Goal: Find specific page/section: Find specific page/section

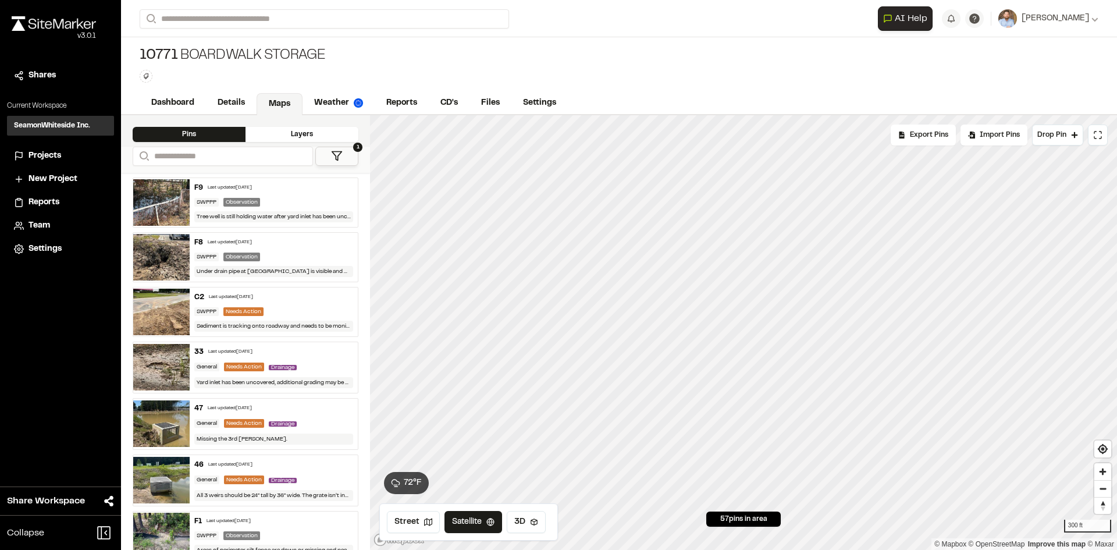
click at [51, 198] on span "Reports" at bounding box center [44, 202] width 31 height 13
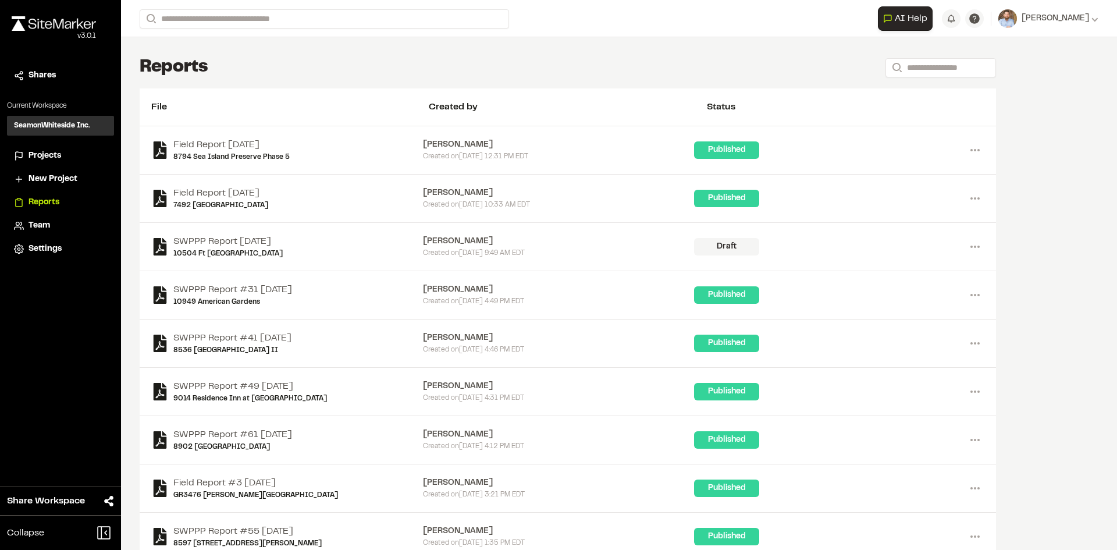
click at [55, 155] on span "Projects" at bounding box center [45, 155] width 33 height 13
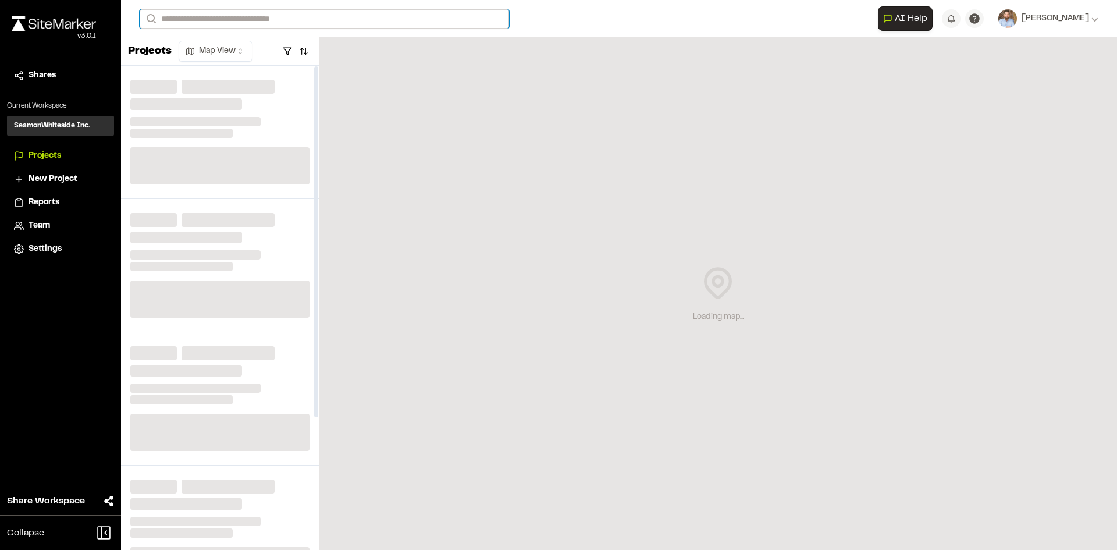
click at [210, 22] on input "Search" at bounding box center [324, 18] width 369 height 19
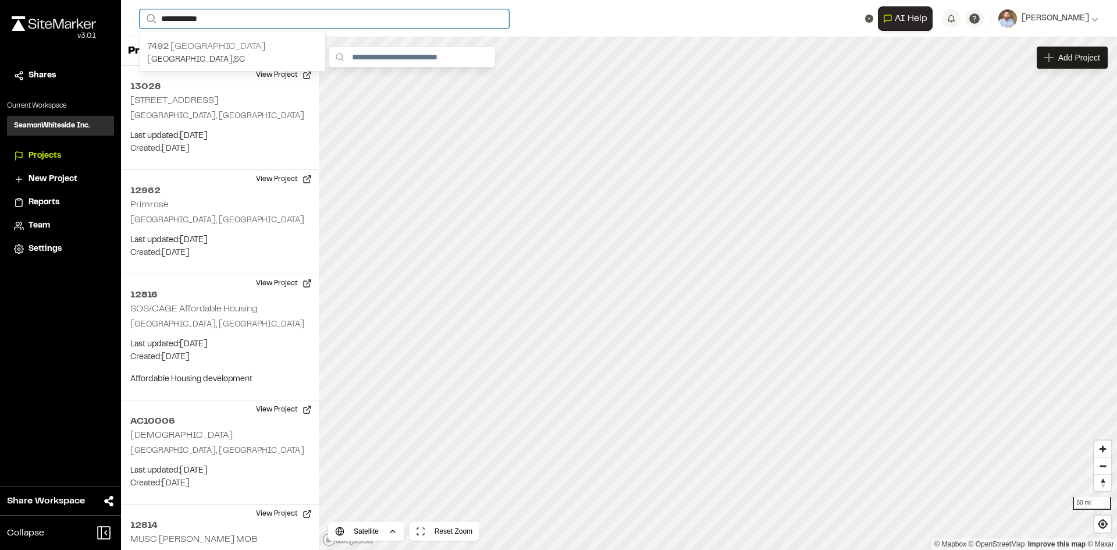
type input "**********"
click at [213, 51] on p "[GEOGRAPHIC_DATA]" at bounding box center [232, 47] width 171 height 14
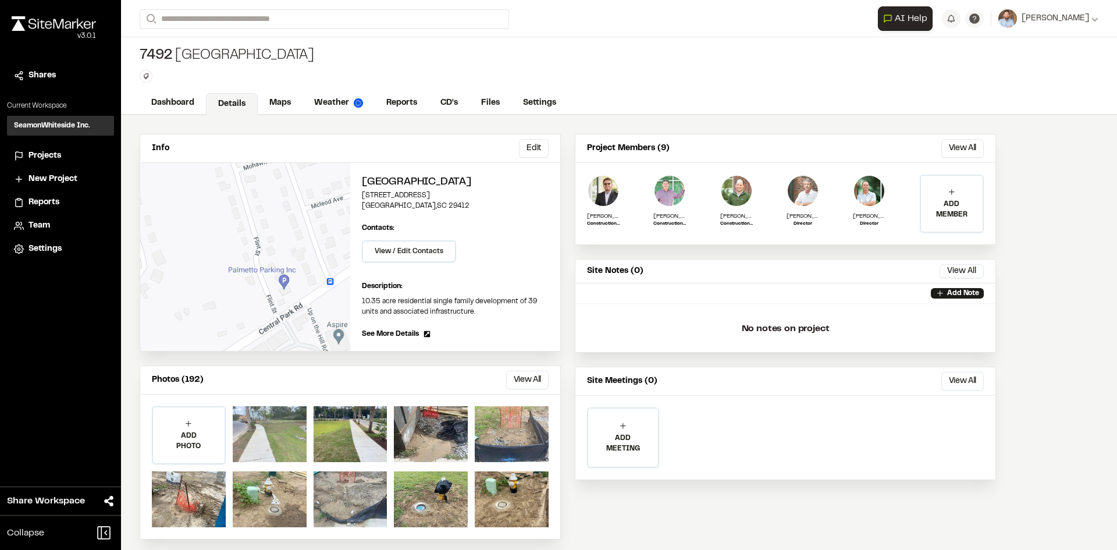
click at [266, 431] on div at bounding box center [270, 434] width 74 height 56
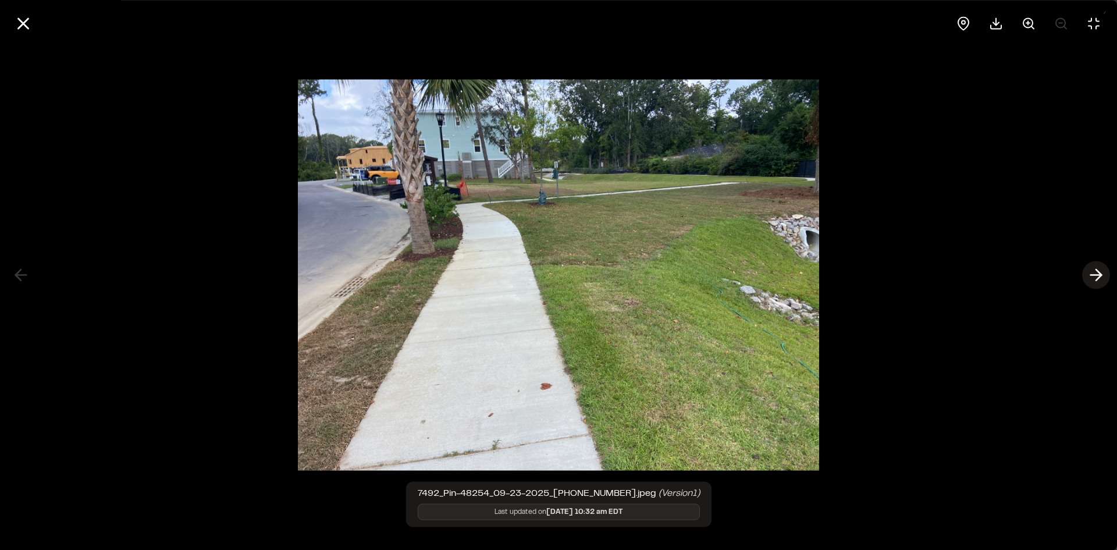
click at [1095, 271] on icon at bounding box center [1096, 275] width 19 height 20
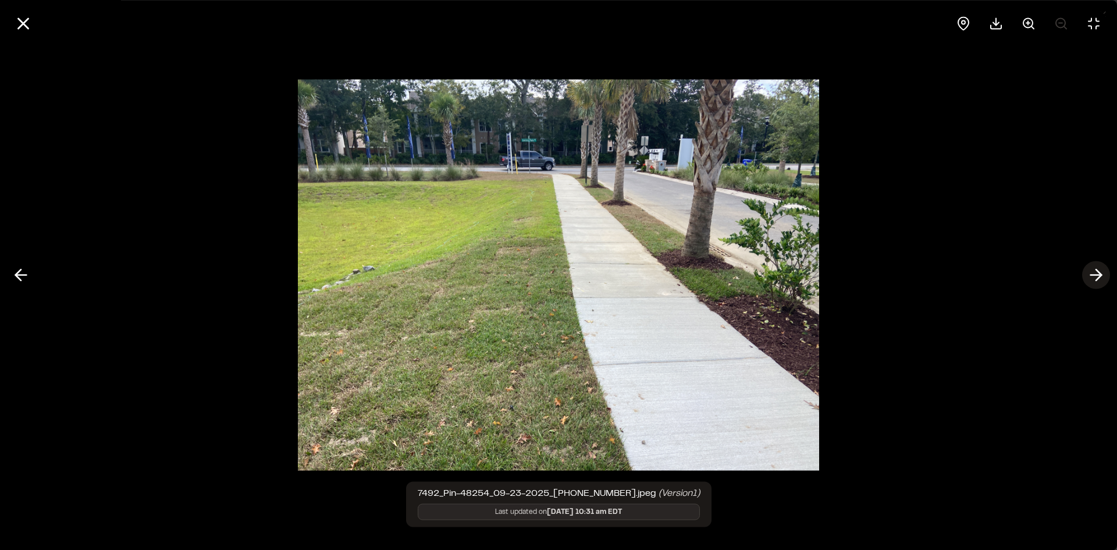
click at [1095, 271] on icon at bounding box center [1096, 275] width 19 height 20
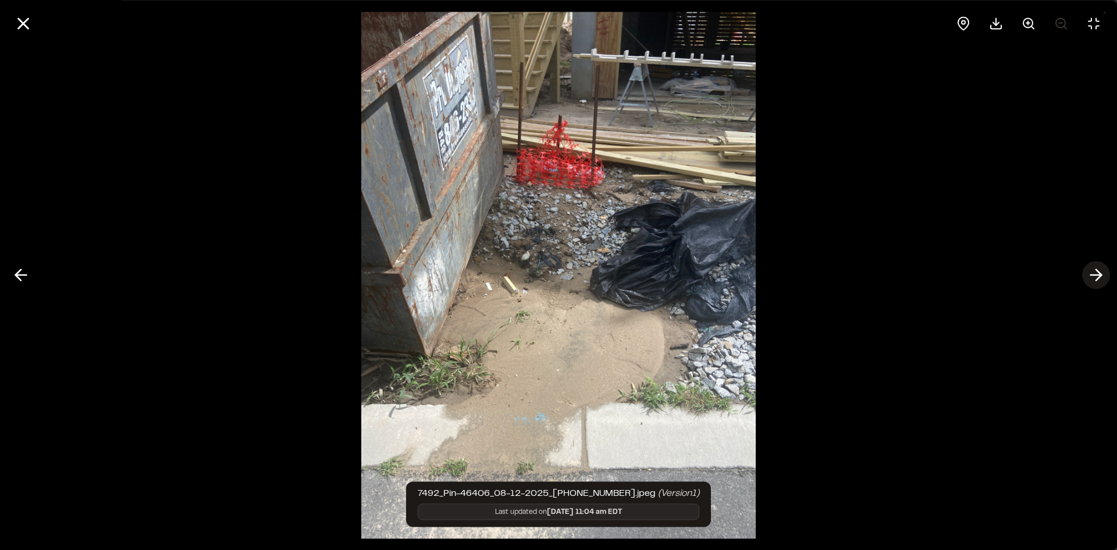
click at [1095, 271] on icon at bounding box center [1096, 275] width 19 height 20
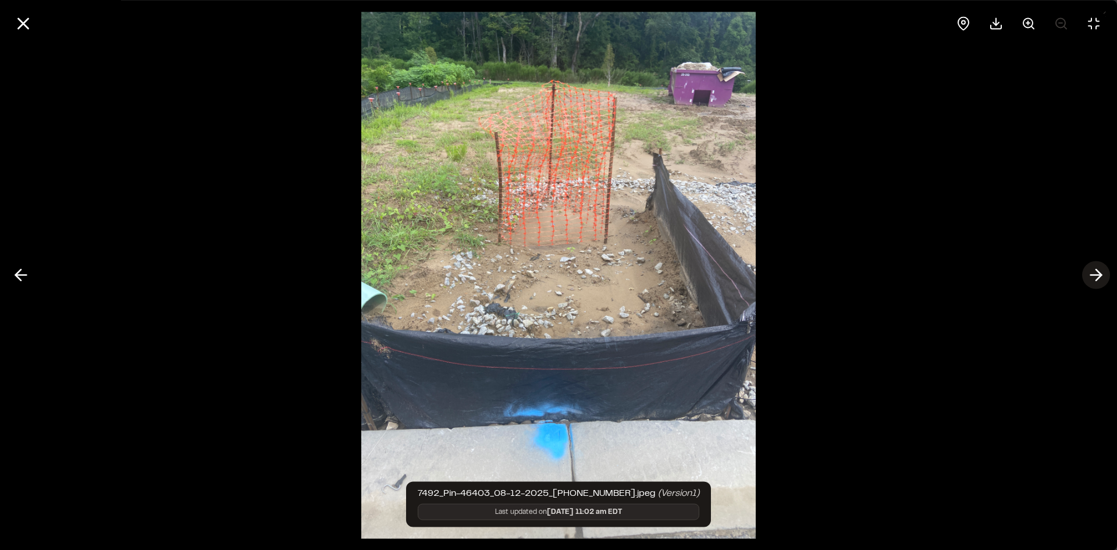
click at [1095, 271] on icon at bounding box center [1096, 275] width 19 height 20
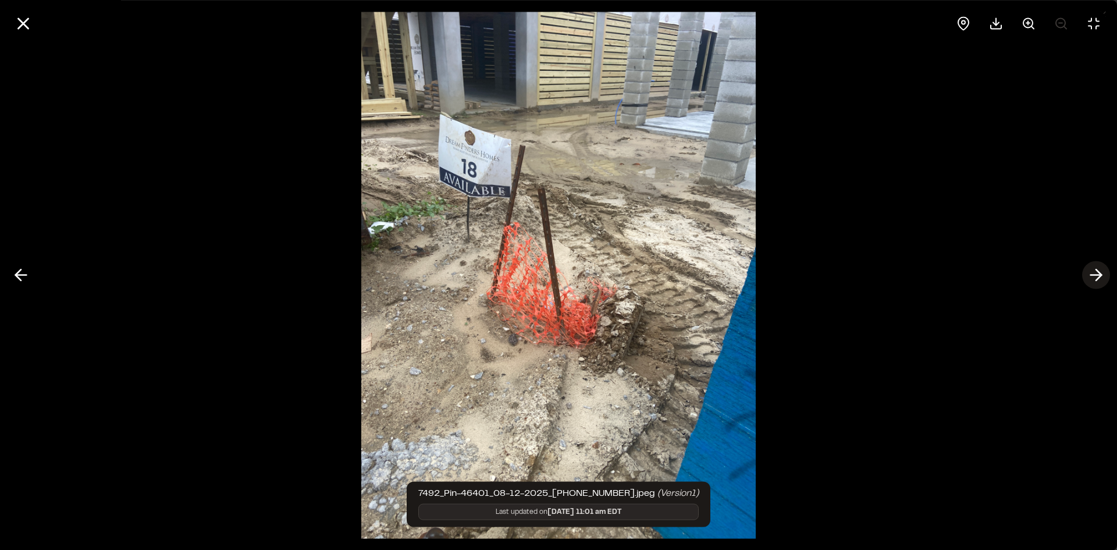
click at [1095, 271] on icon at bounding box center [1096, 275] width 19 height 20
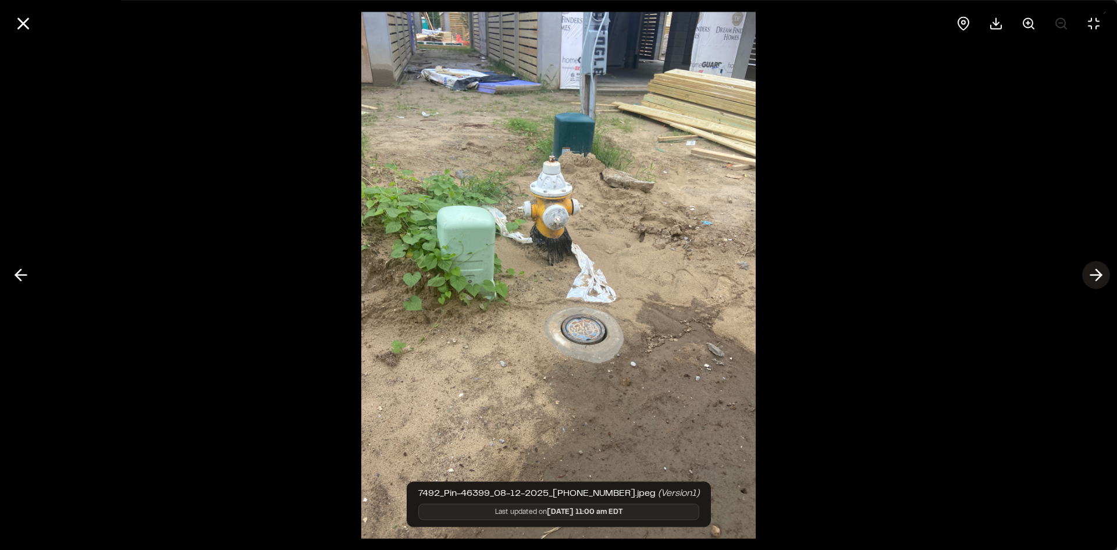
click at [1095, 271] on icon at bounding box center [1096, 275] width 19 height 20
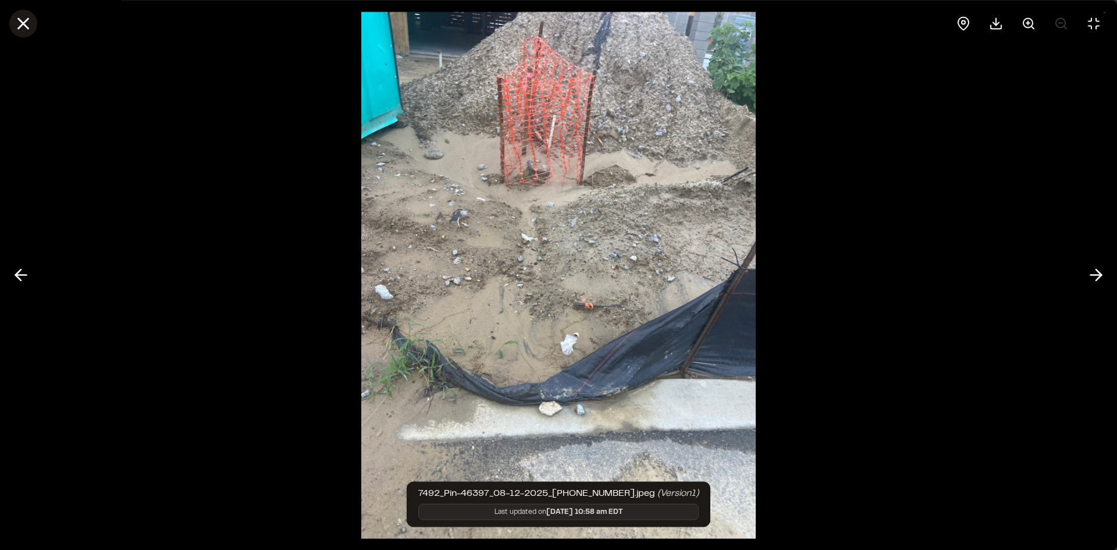
click at [18, 24] on icon at bounding box center [23, 23] width 20 height 20
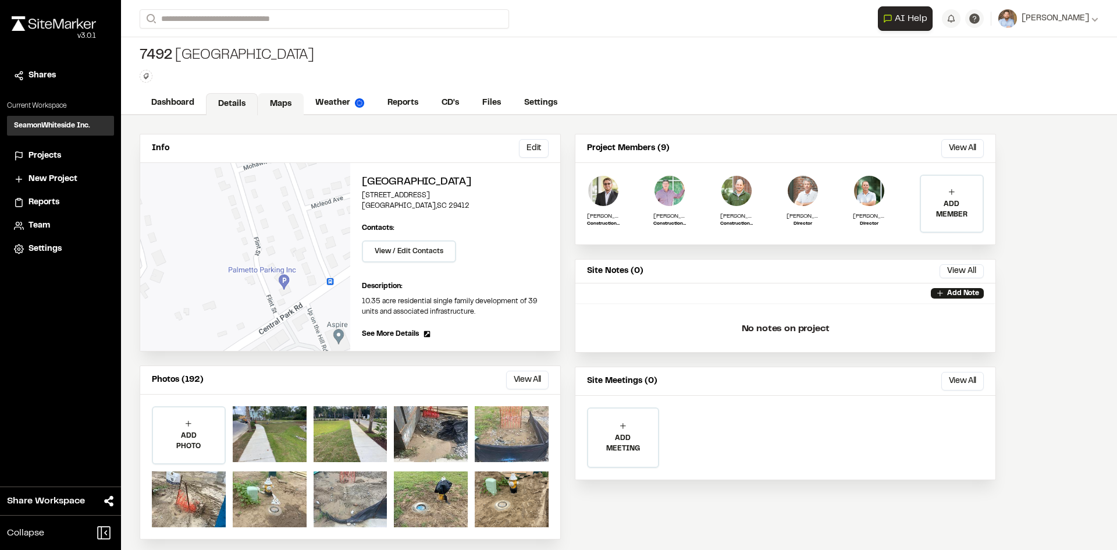
drag, startPoint x: 279, startPoint y: 101, endPoint x: 278, endPoint y: 113, distance: 11.6
click at [279, 101] on link "Maps" at bounding box center [281, 104] width 46 height 22
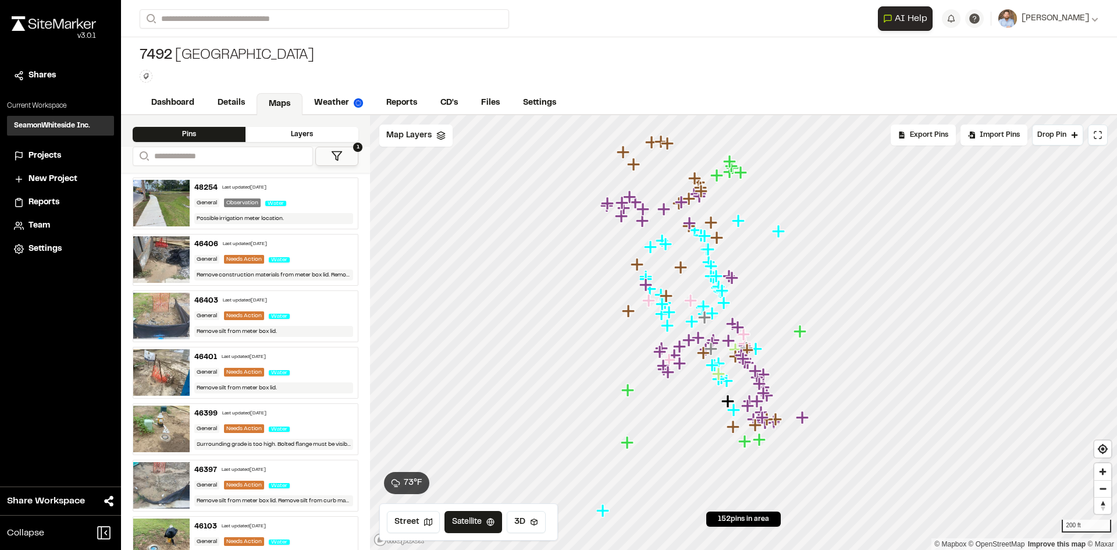
click at [42, 201] on span "Reports" at bounding box center [44, 202] width 31 height 13
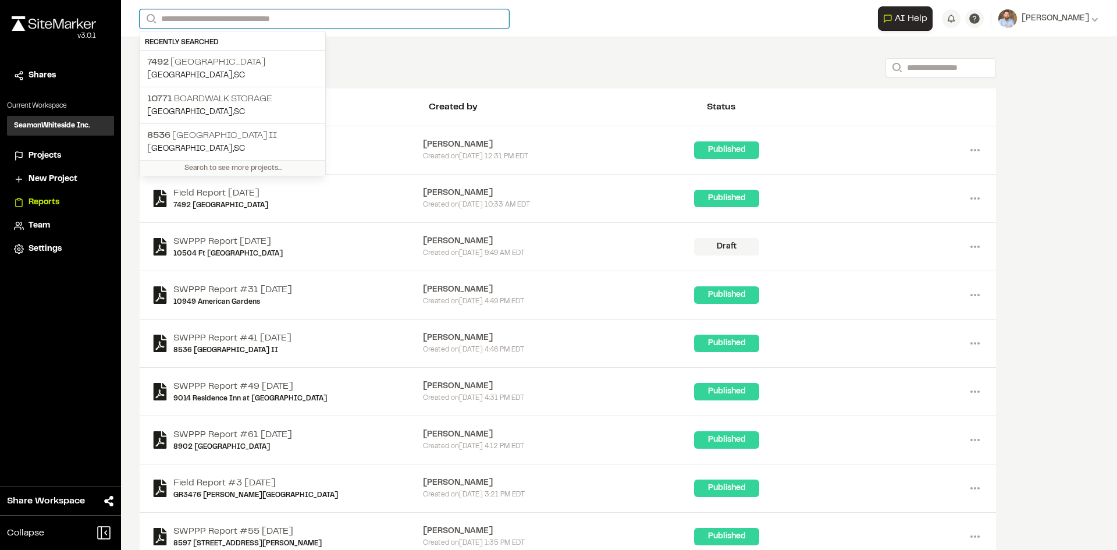
click at [187, 18] on input "Search" at bounding box center [324, 18] width 369 height 19
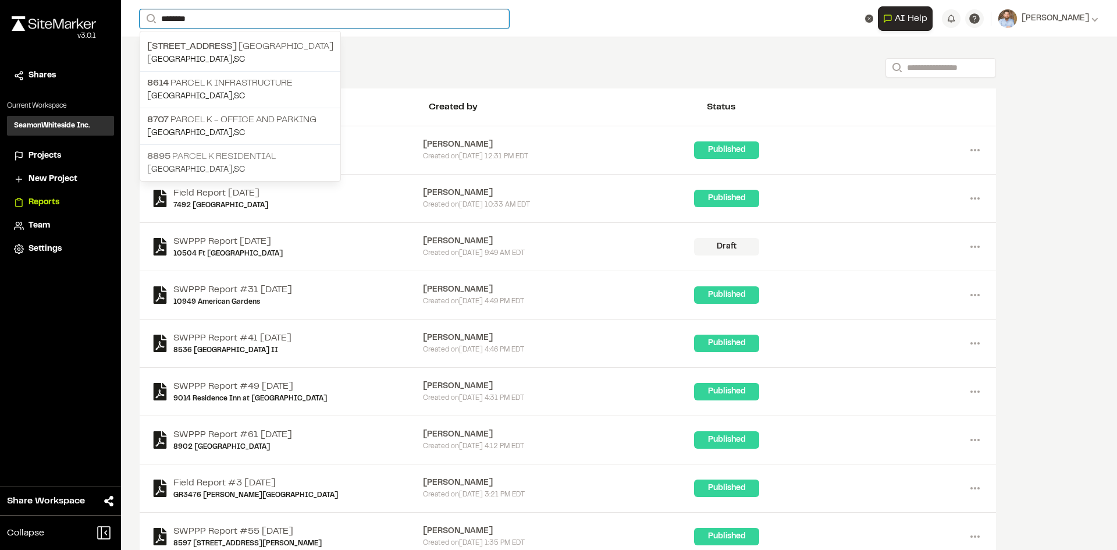
type input "********"
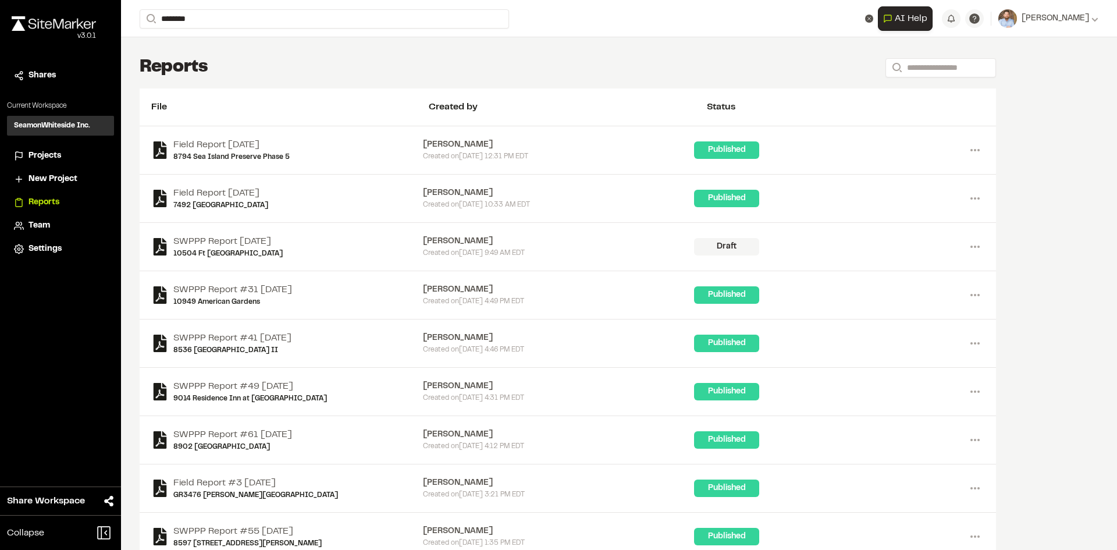
click at [254, 156] on p "8895 Parcel K Residential" at bounding box center [240, 156] width 186 height 14
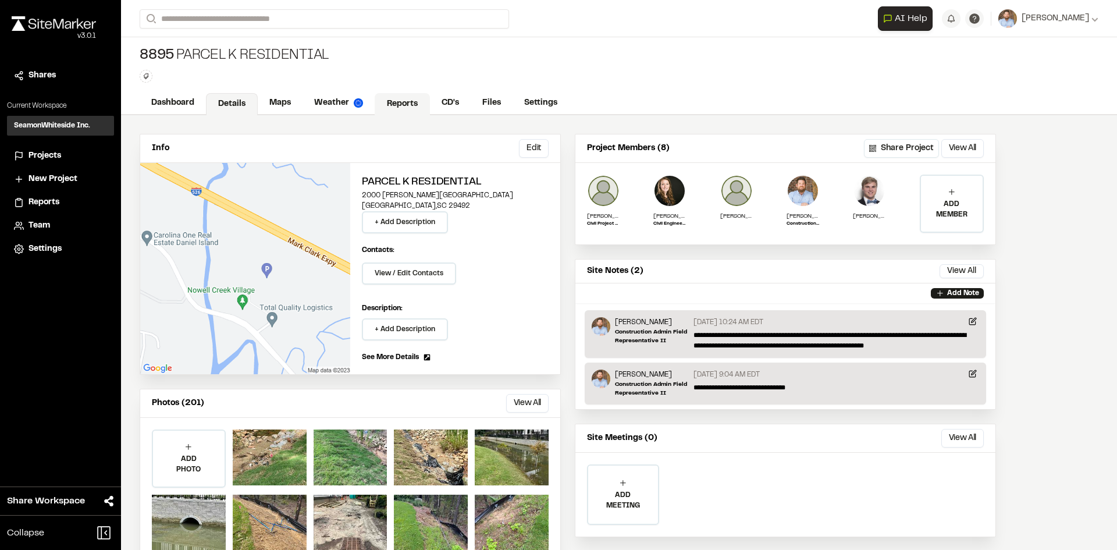
click at [403, 98] on link "Reports" at bounding box center [402, 104] width 55 height 22
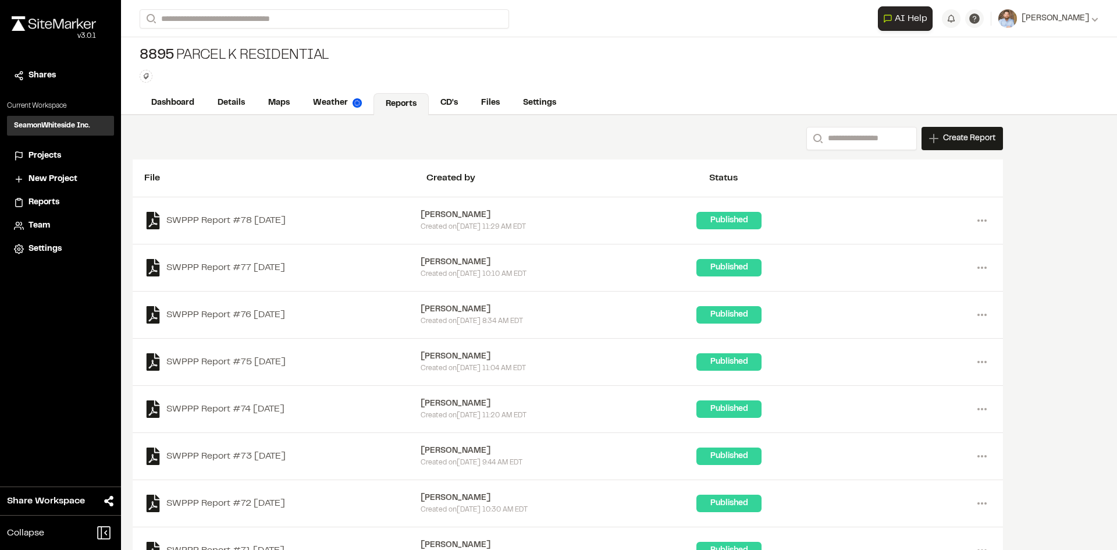
click at [50, 155] on span "Projects" at bounding box center [45, 155] width 33 height 13
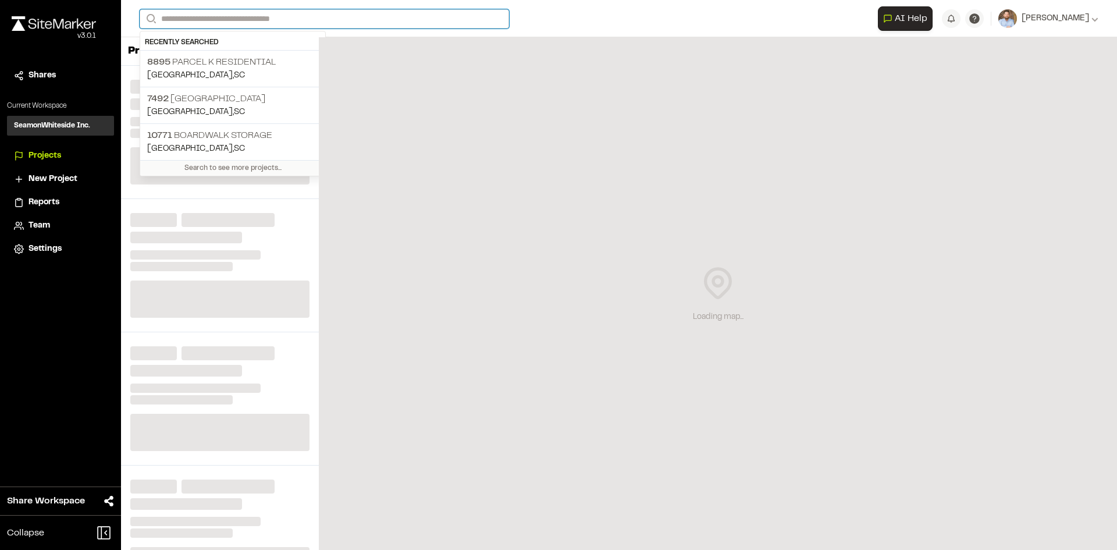
click at [199, 21] on input "Search" at bounding box center [324, 18] width 369 height 19
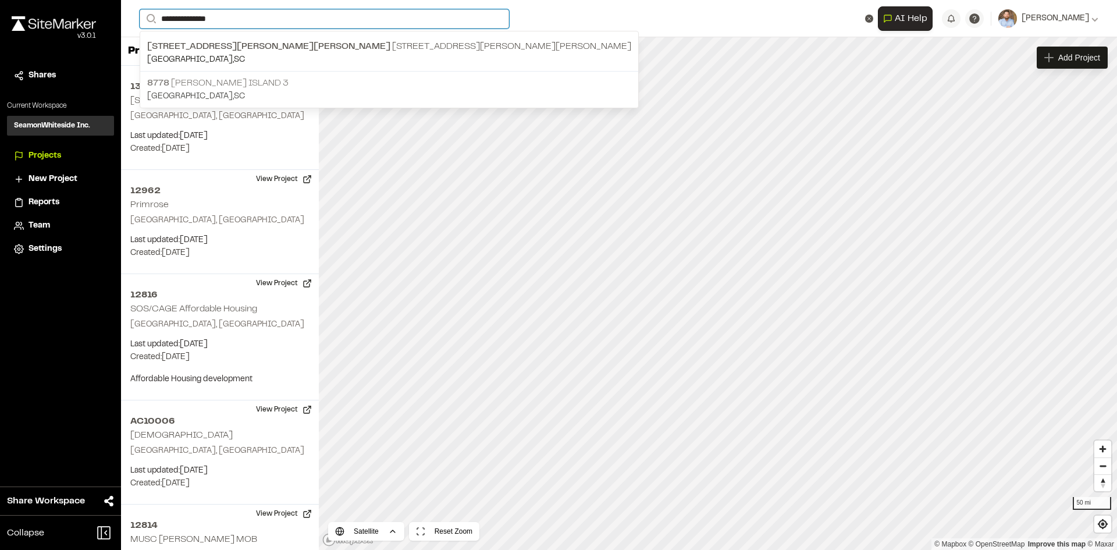
type input "**********"
click at [282, 76] on p "8778 [PERSON_NAME][GEOGRAPHIC_DATA] 3" at bounding box center [389, 83] width 484 height 14
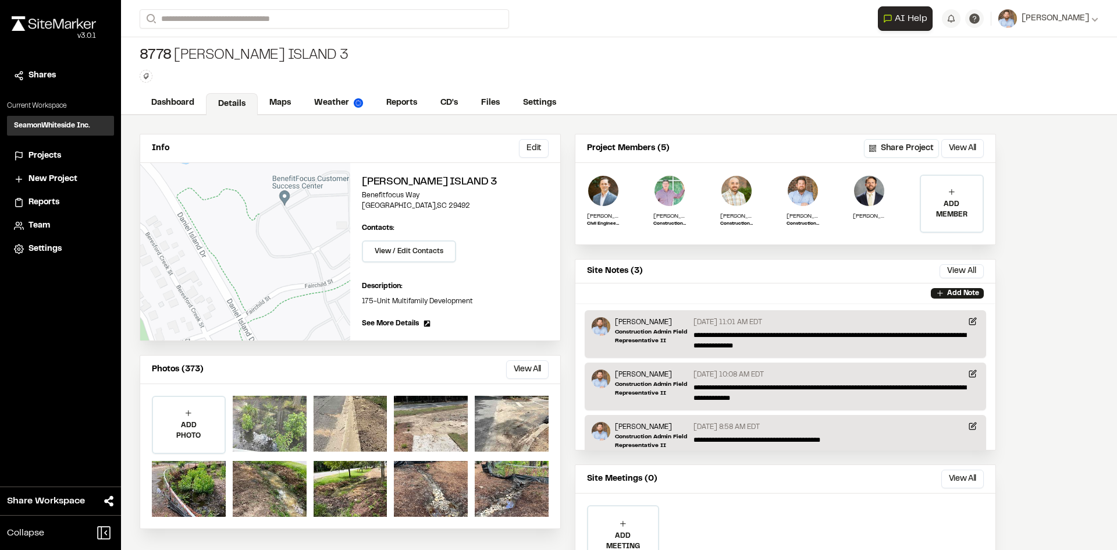
click at [279, 426] on div at bounding box center [270, 424] width 74 height 56
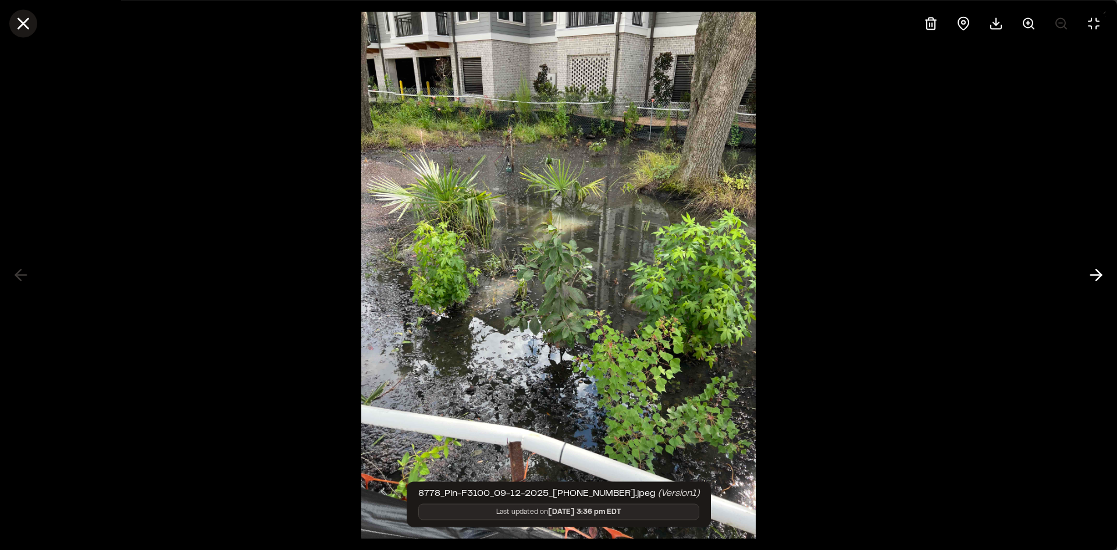
click at [25, 26] on line at bounding box center [24, 24] width 10 height 10
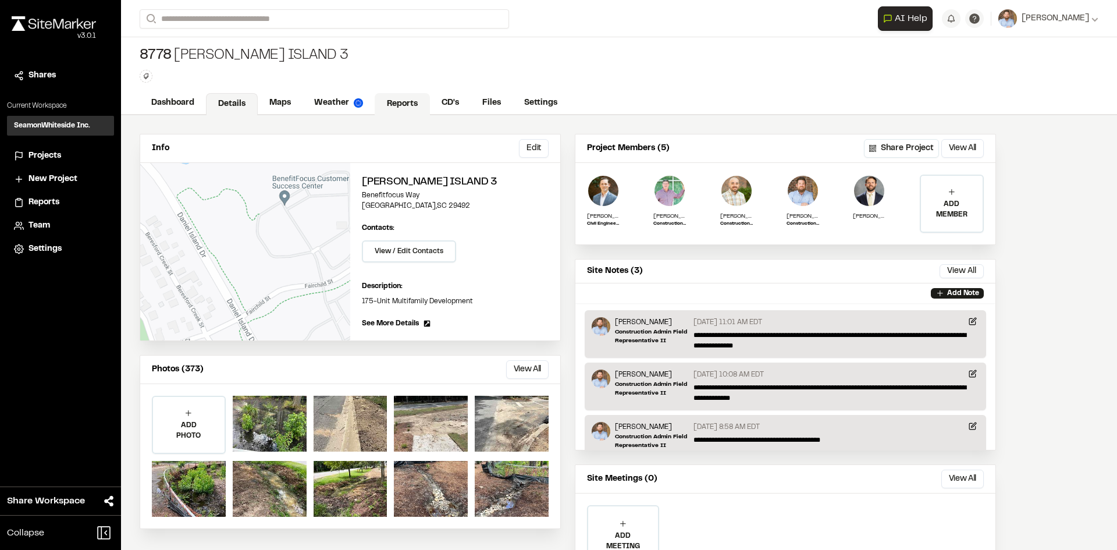
click at [405, 99] on link "Reports" at bounding box center [402, 104] width 55 height 22
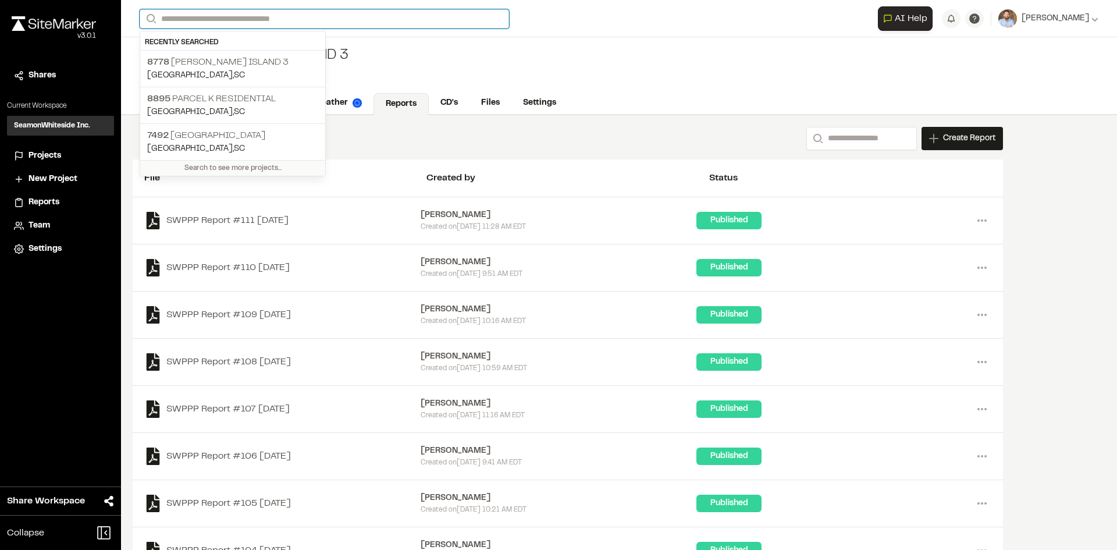
click at [242, 12] on input "Search" at bounding box center [324, 18] width 369 height 19
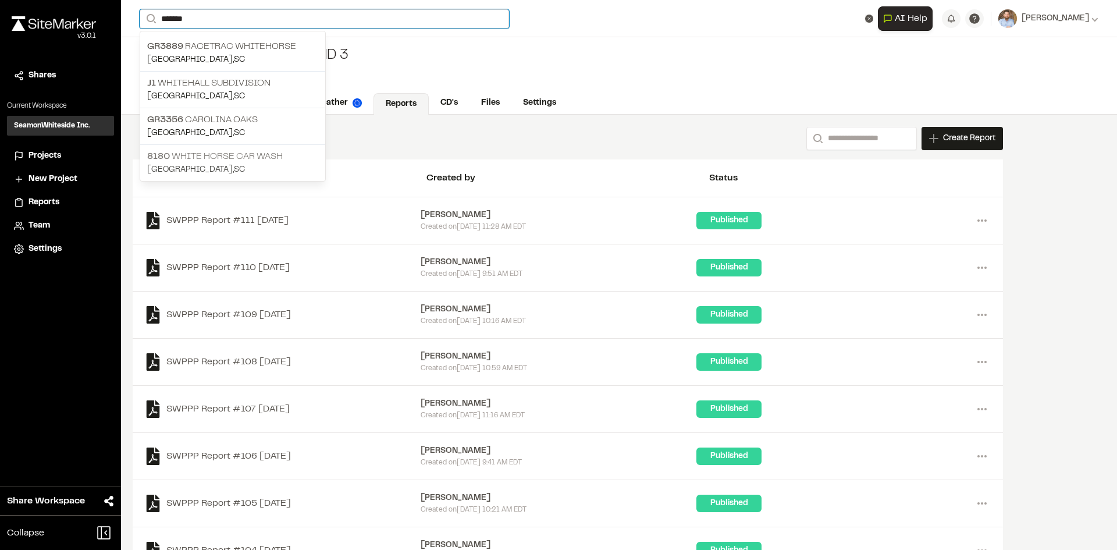
type input "*******"
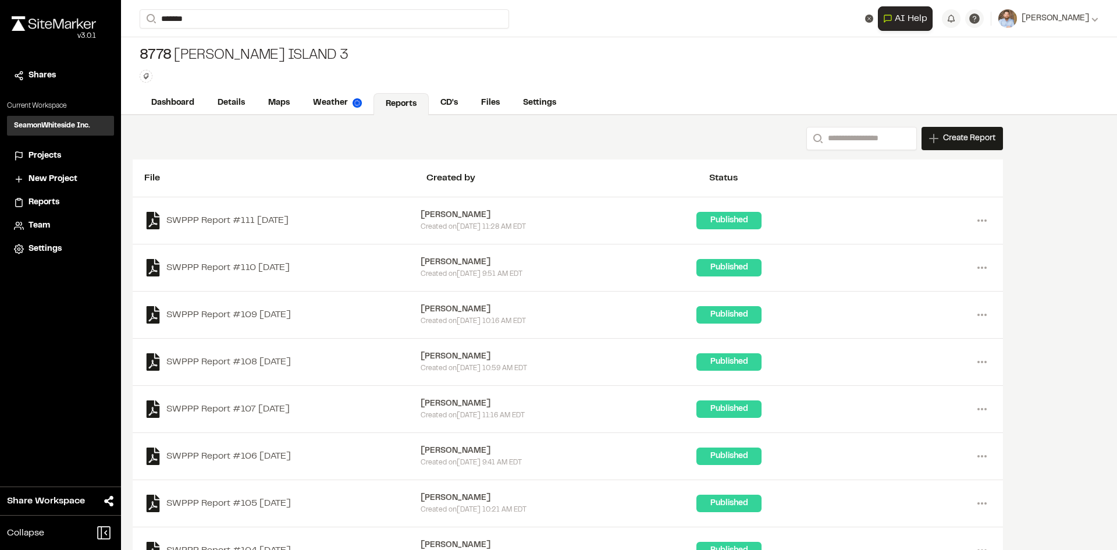
click at [244, 158] on p "8180 White Horse Car Wash" at bounding box center [232, 156] width 171 height 14
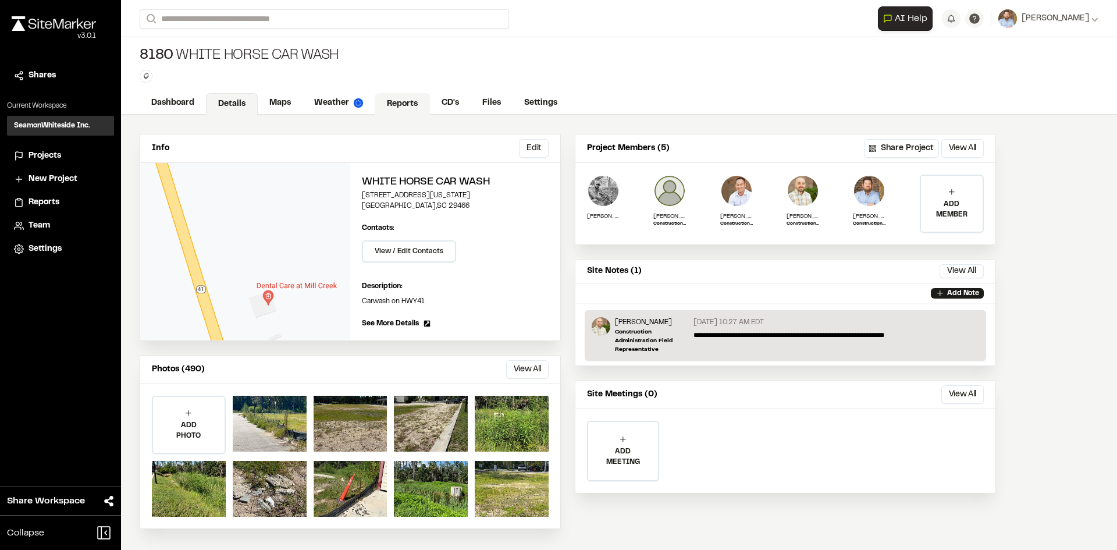
click at [401, 111] on link "Reports" at bounding box center [402, 104] width 55 height 22
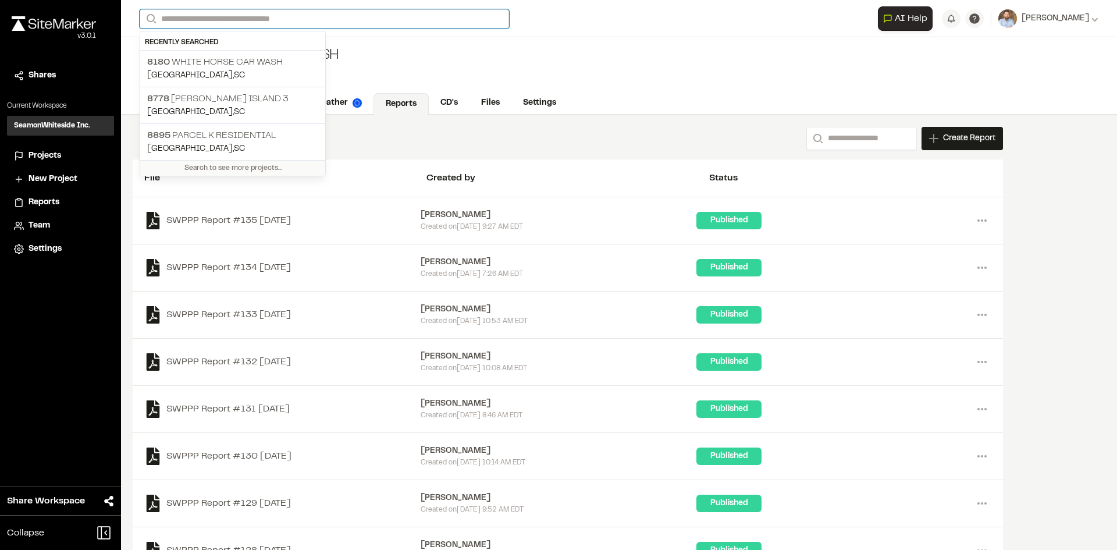
click at [181, 17] on input "Search" at bounding box center [324, 18] width 369 height 19
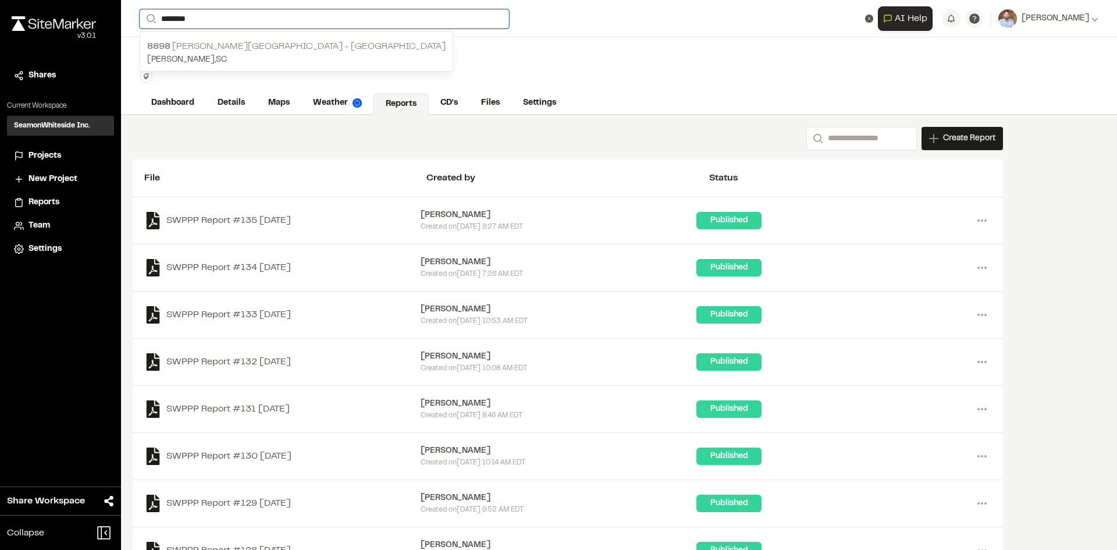
type input "*******"
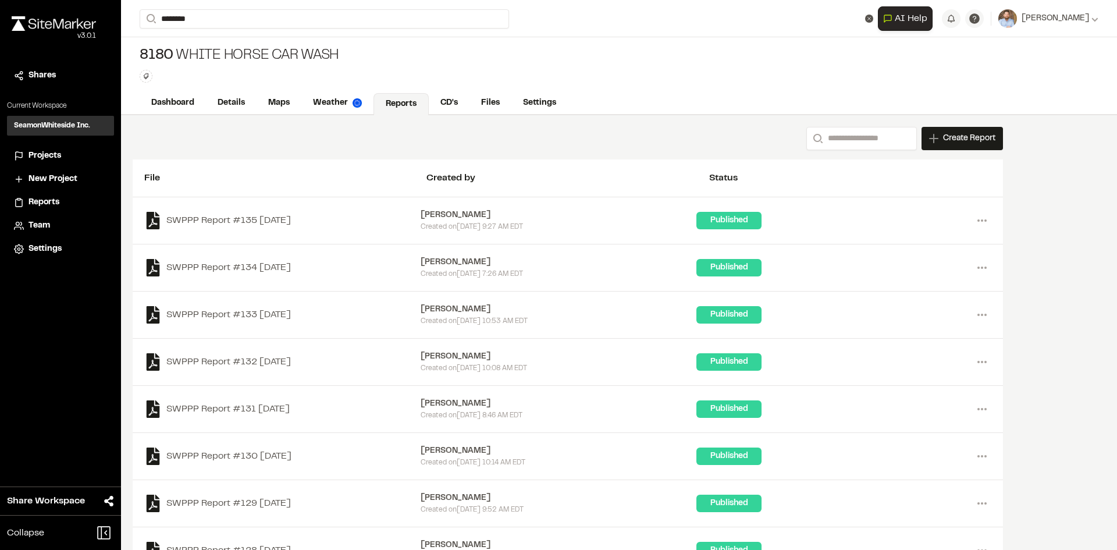
click at [226, 54] on p "[PERSON_NAME] , [GEOGRAPHIC_DATA]" at bounding box center [296, 60] width 298 height 13
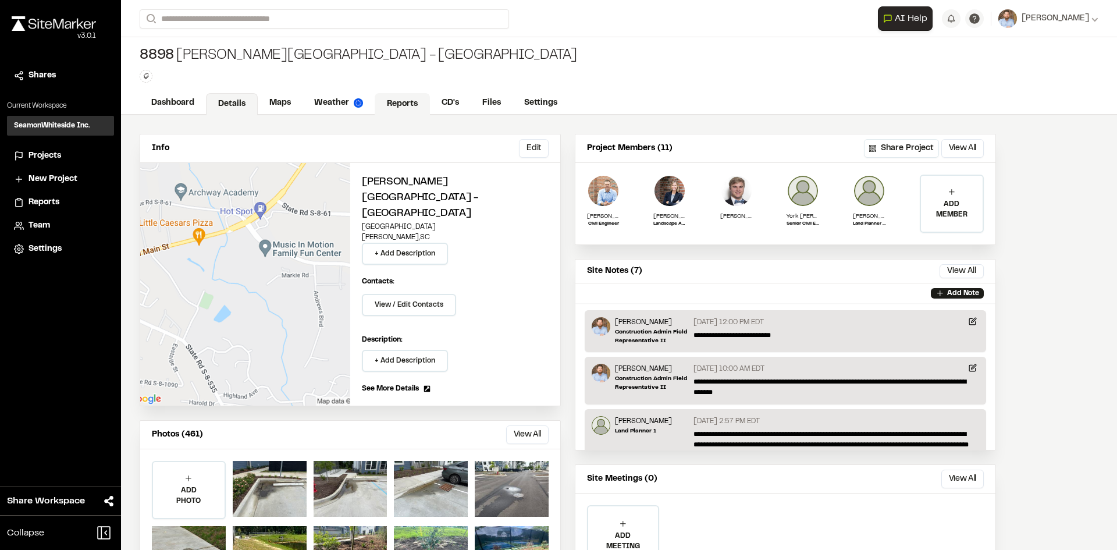
click at [400, 102] on link "Reports" at bounding box center [402, 104] width 55 height 22
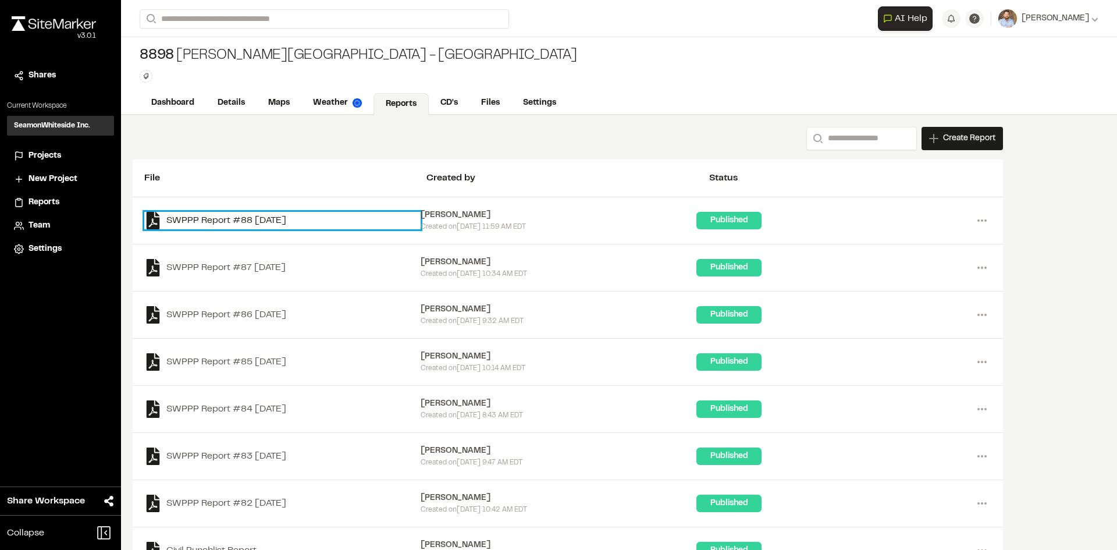
click at [286, 220] on link "SWPPP Report #88 [DATE]" at bounding box center [282, 220] width 276 height 17
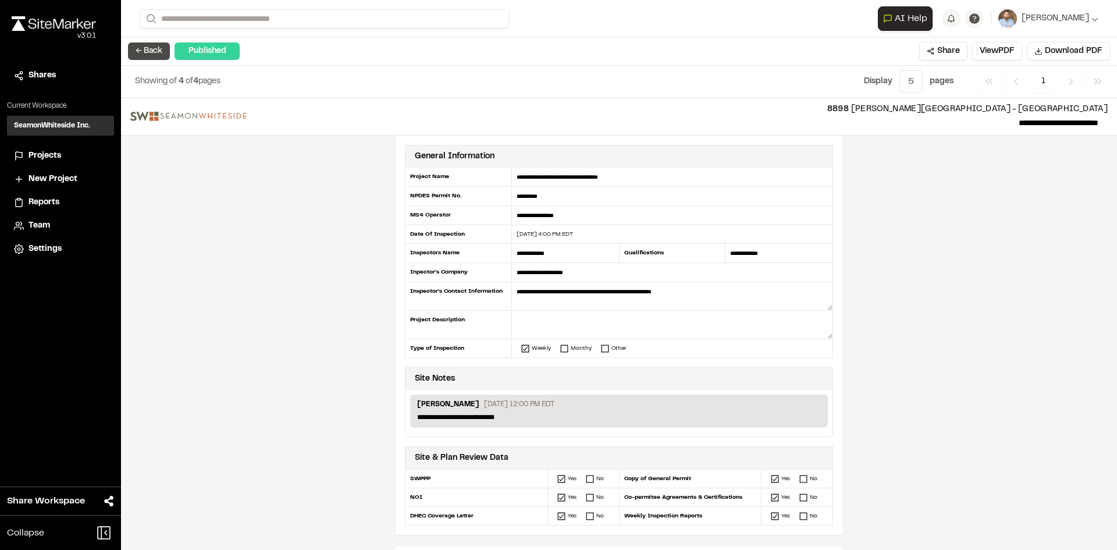
click at [153, 54] on button "← Back" at bounding box center [149, 50] width 42 height 17
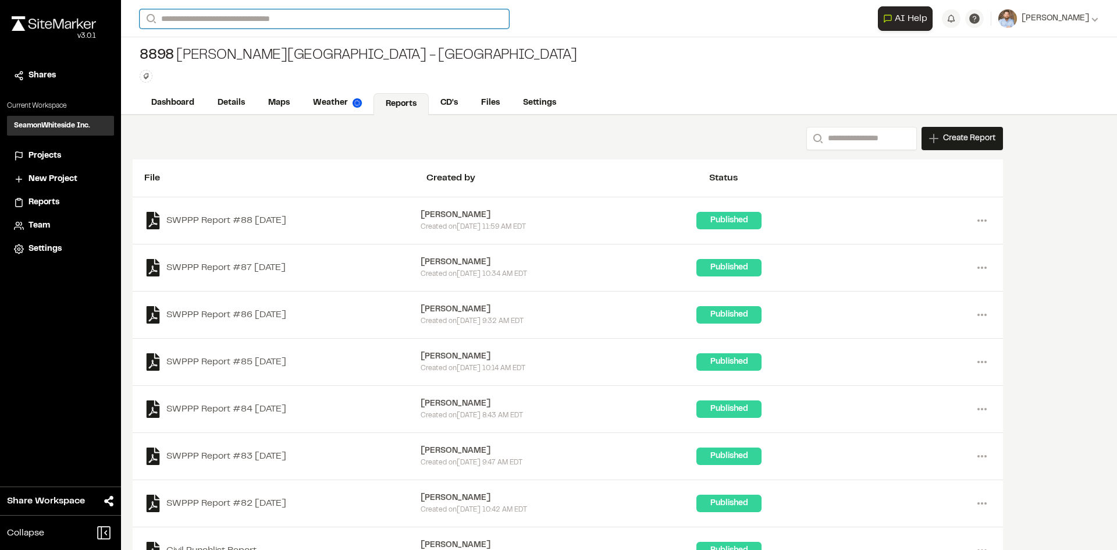
click at [212, 20] on input "Search" at bounding box center [324, 18] width 369 height 19
type input "**********"
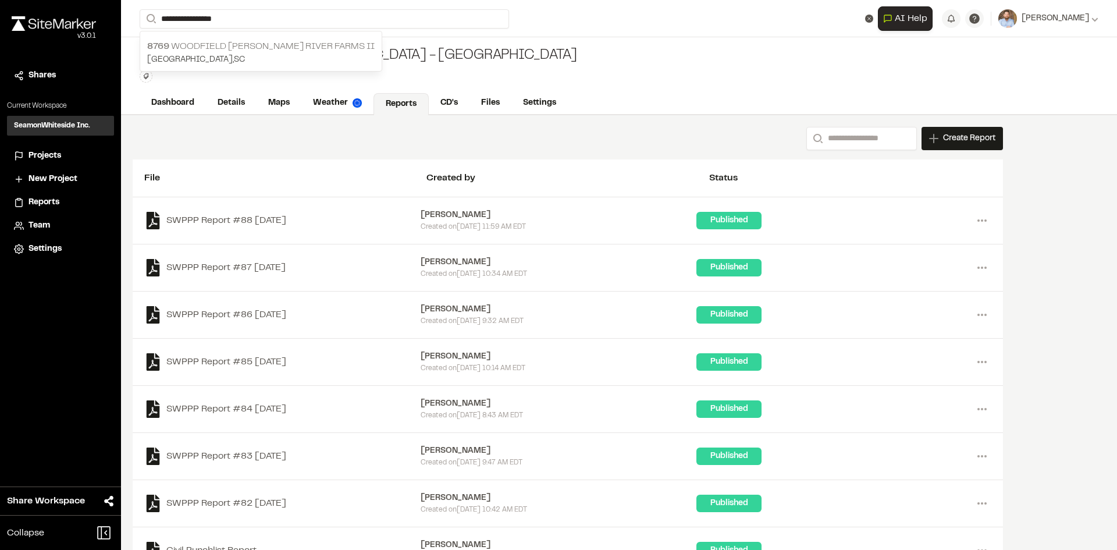
click at [239, 46] on p "8769 [GEOGRAPHIC_DATA][PERSON_NAME] II" at bounding box center [260, 47] width 227 height 14
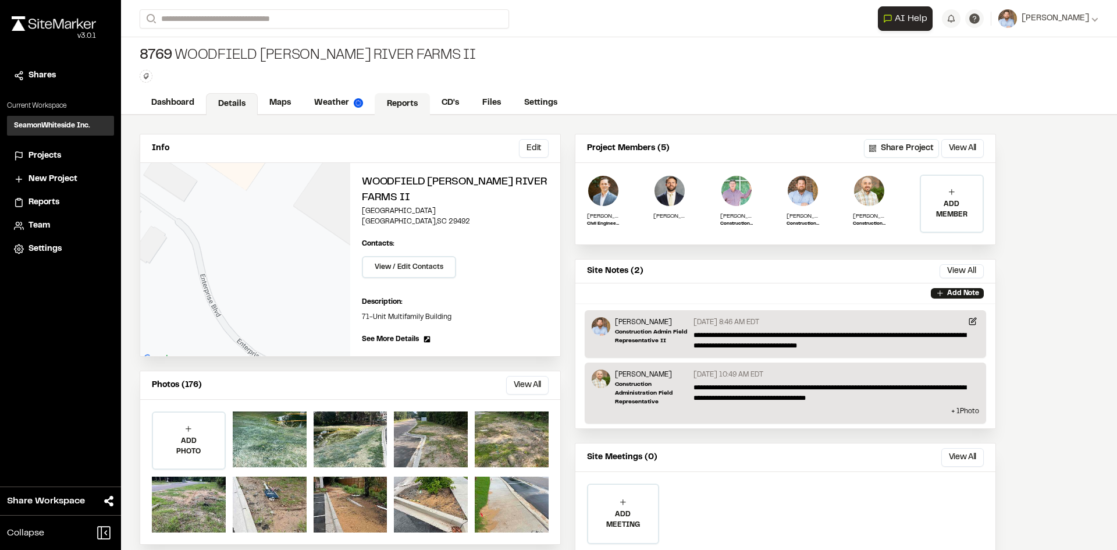
click at [401, 94] on link "Reports" at bounding box center [402, 104] width 55 height 22
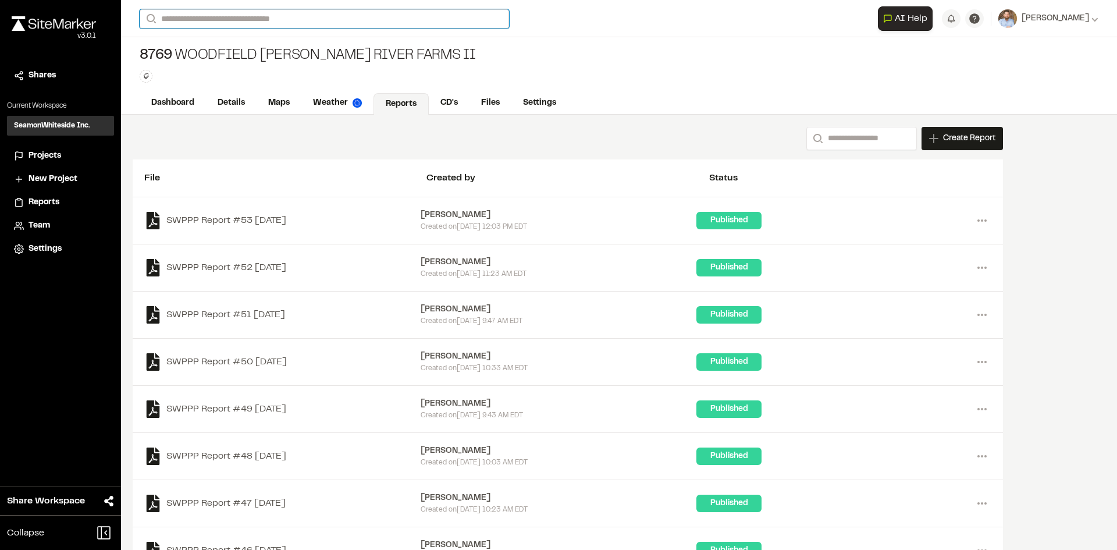
click at [207, 11] on input "Search" at bounding box center [324, 18] width 369 height 19
type input "***"
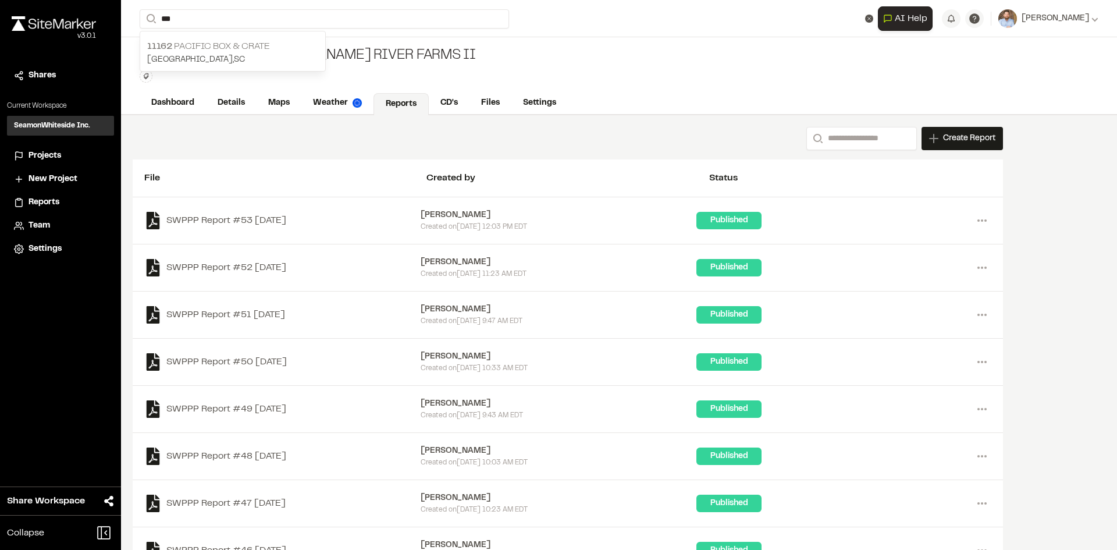
click at [201, 47] on p "11162 Pacific Box & Crate" at bounding box center [232, 47] width 171 height 14
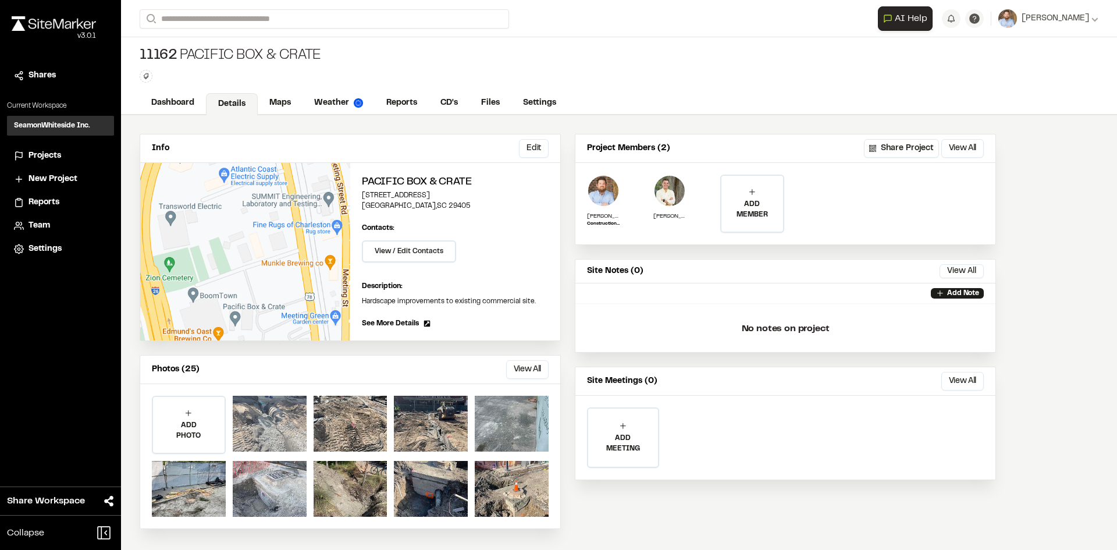
click at [260, 416] on div at bounding box center [270, 424] width 74 height 56
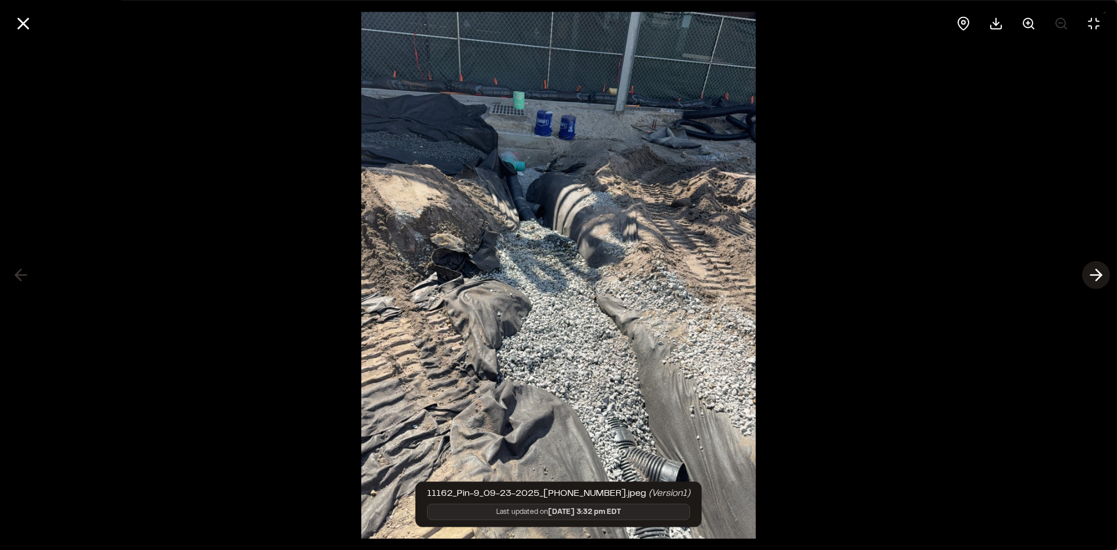
click at [1092, 275] on line at bounding box center [1096, 275] width 11 height 0
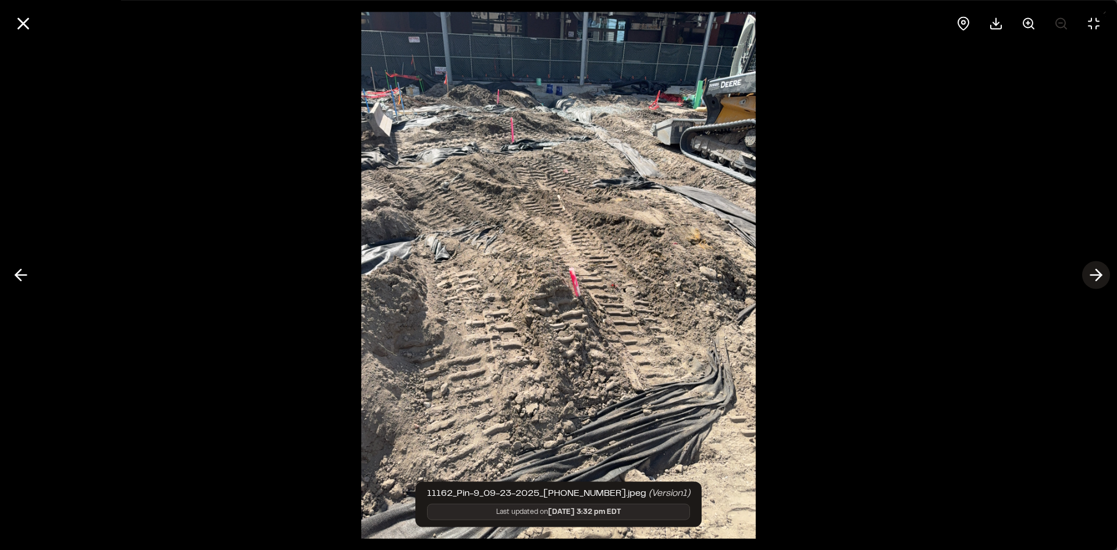
click at [1095, 275] on line at bounding box center [1096, 275] width 11 height 0
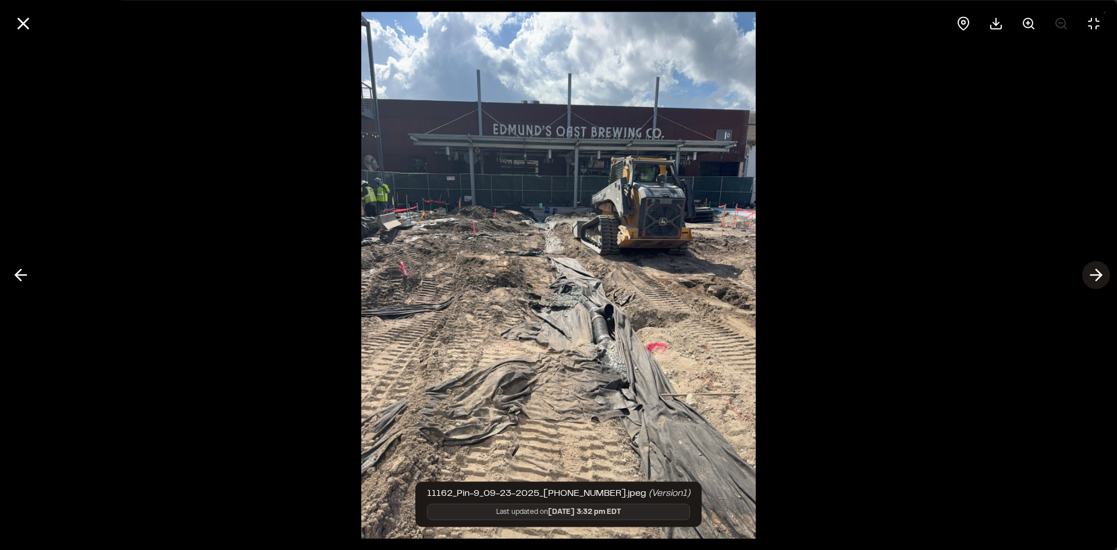
click at [1095, 275] on line at bounding box center [1096, 275] width 11 height 0
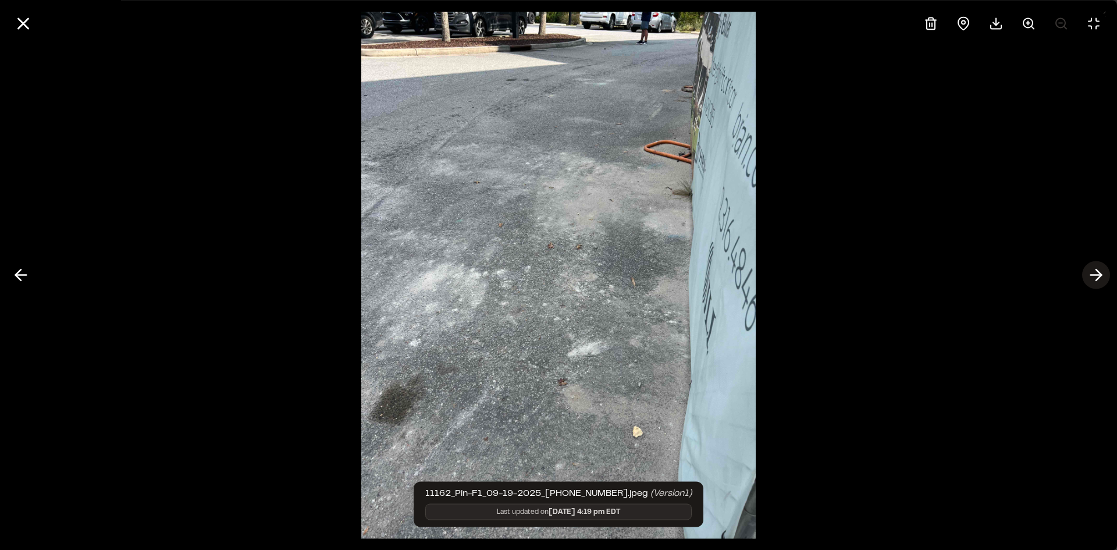
click at [1101, 275] on polyline at bounding box center [1098, 274] width 5 height 11
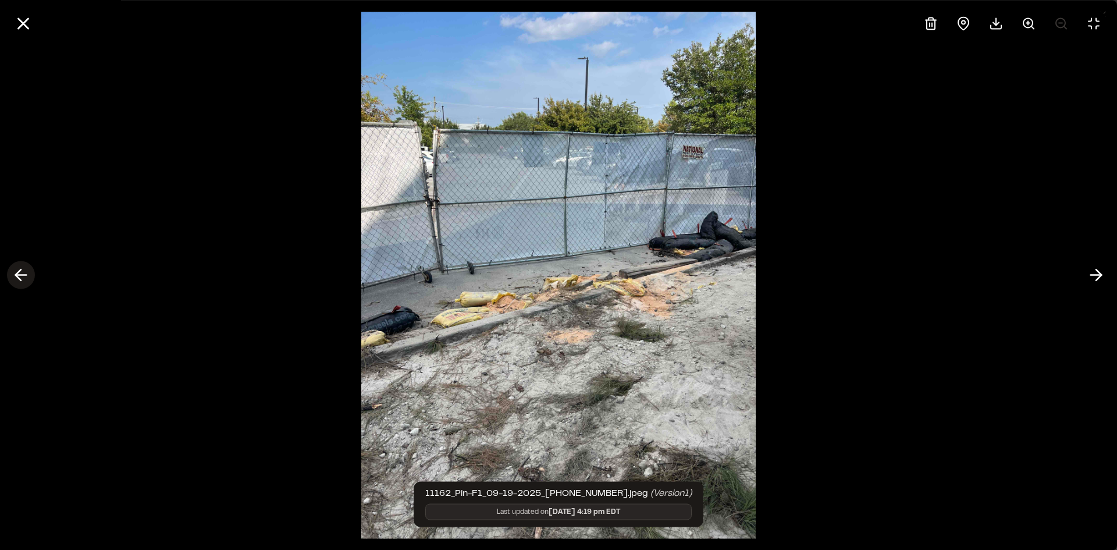
click at [24, 274] on icon at bounding box center [21, 275] width 19 height 20
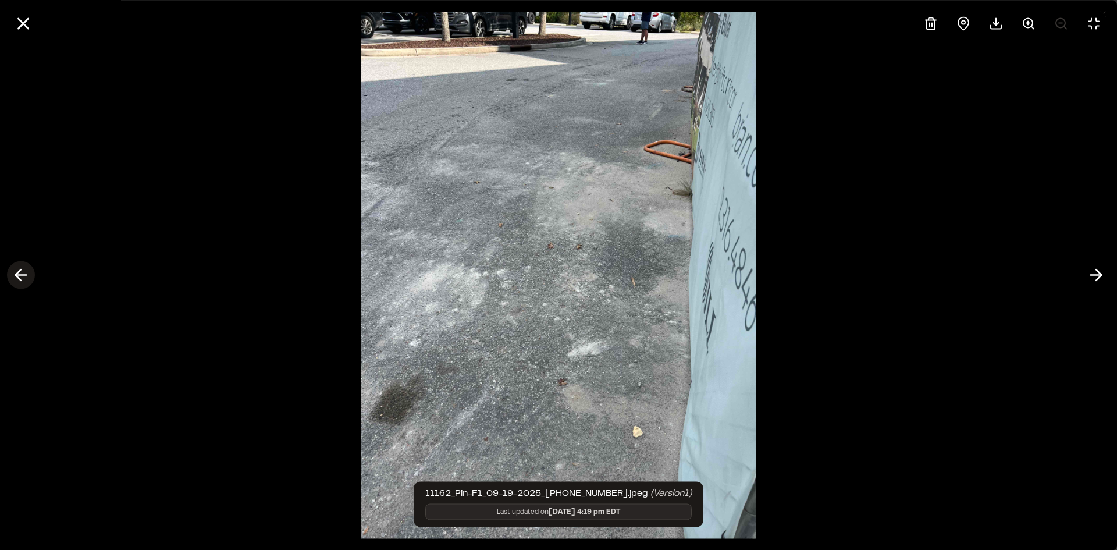
click at [24, 274] on icon at bounding box center [21, 275] width 19 height 20
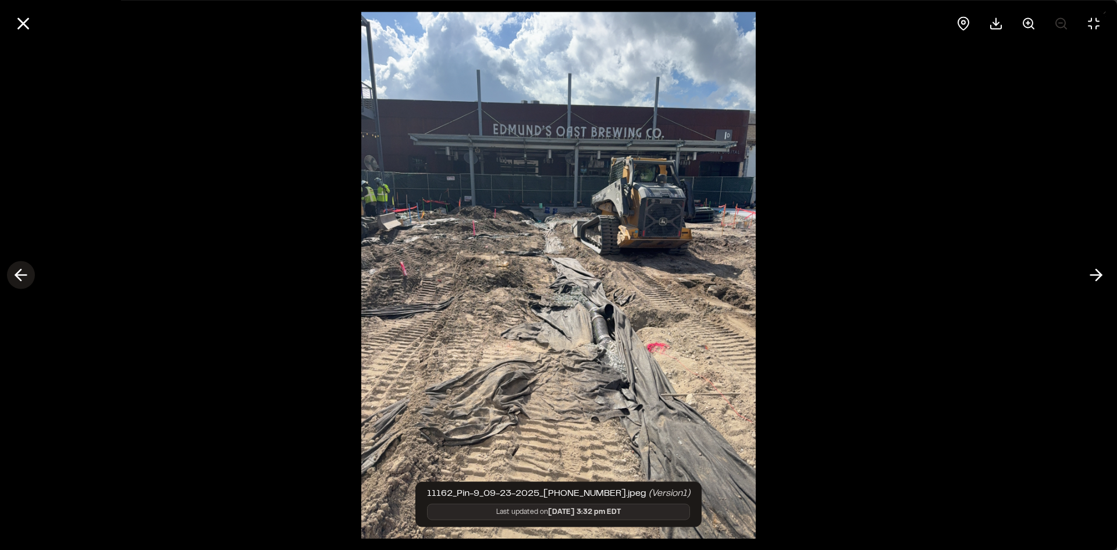
click at [24, 274] on icon at bounding box center [21, 275] width 19 height 20
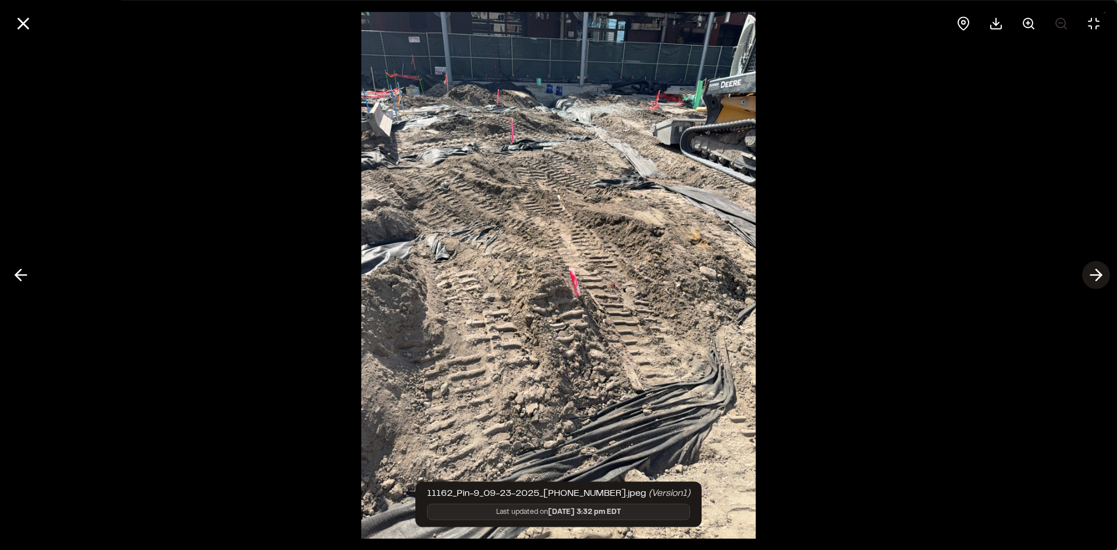
click at [1095, 275] on line at bounding box center [1096, 275] width 11 height 0
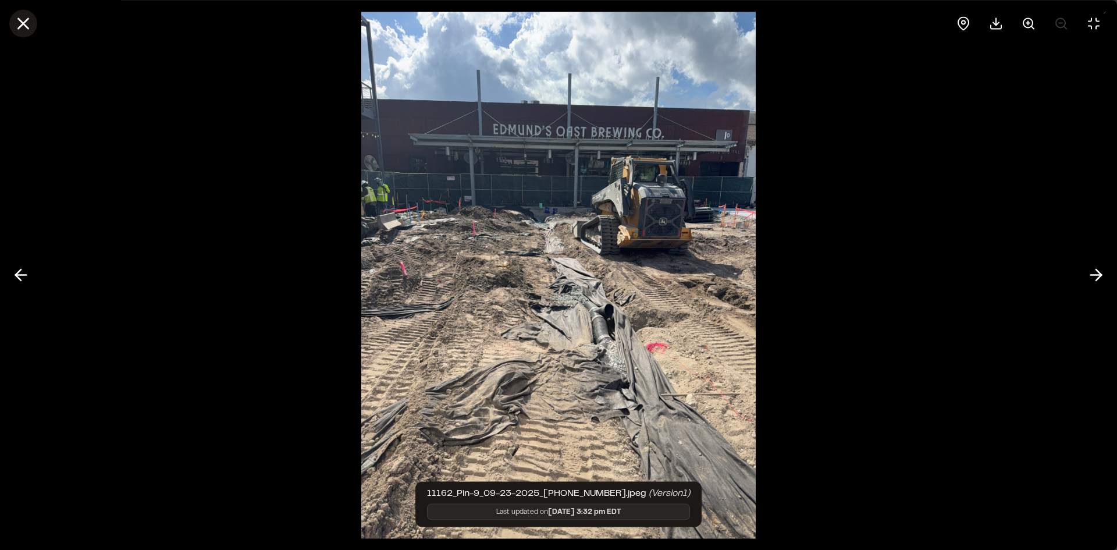
click at [31, 19] on icon at bounding box center [23, 23] width 20 height 20
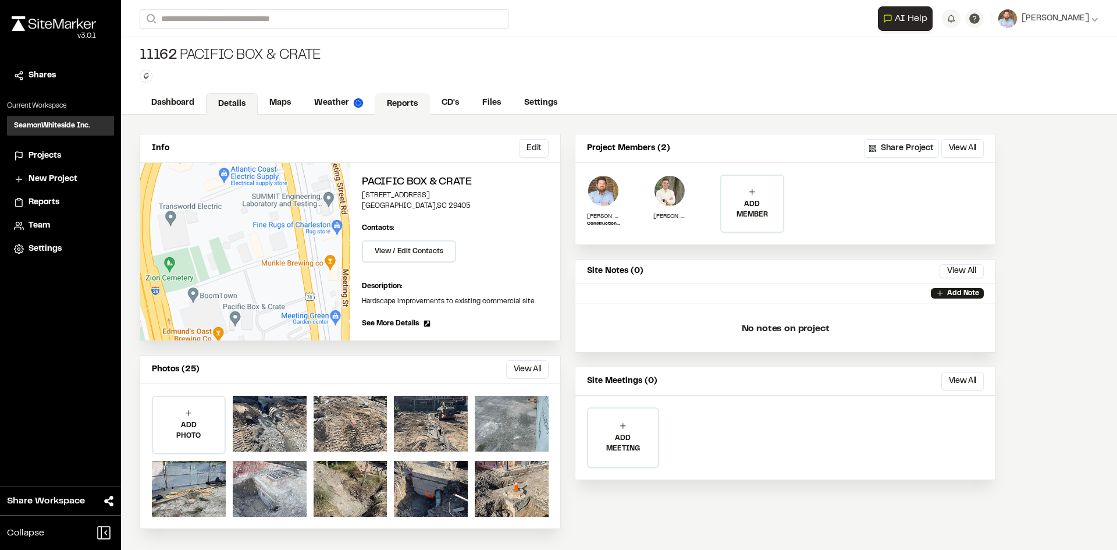
click at [407, 106] on link "Reports" at bounding box center [402, 104] width 55 height 22
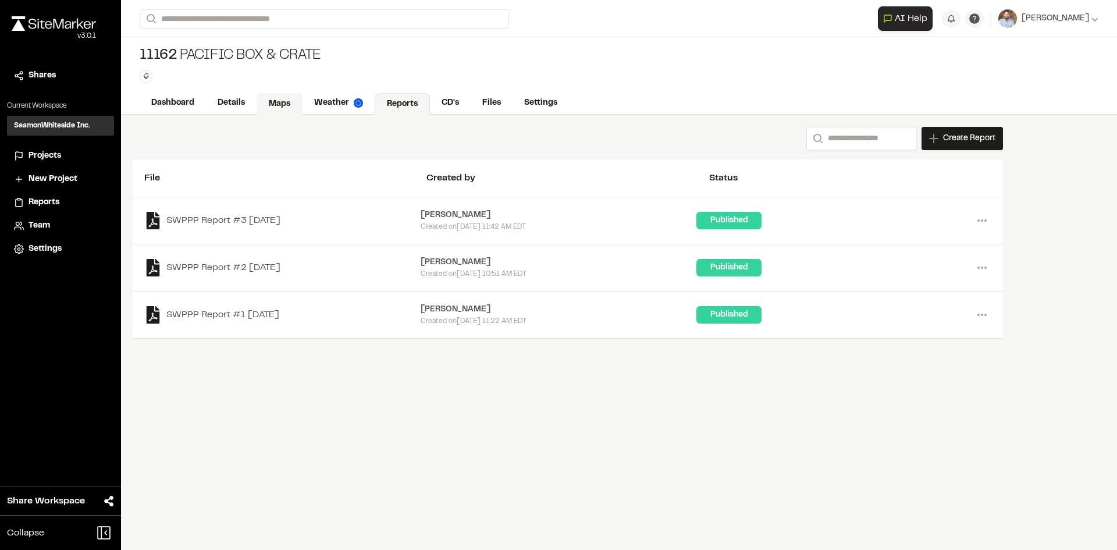
click at [274, 106] on link "Maps" at bounding box center [280, 104] width 46 height 22
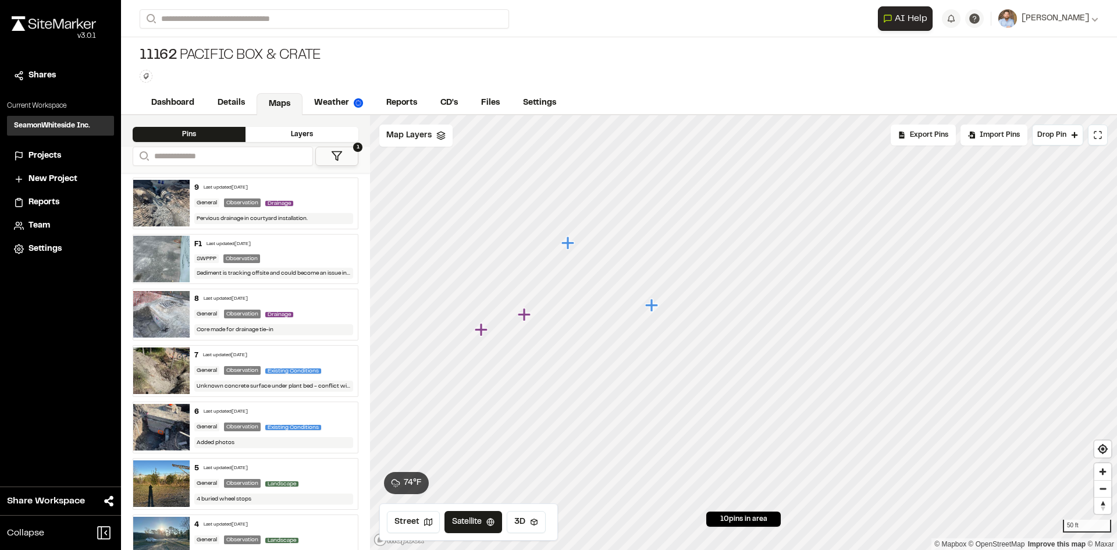
click at [43, 202] on span "Reports" at bounding box center [44, 202] width 31 height 13
